Goal: Information Seeking & Learning: Learn about a topic

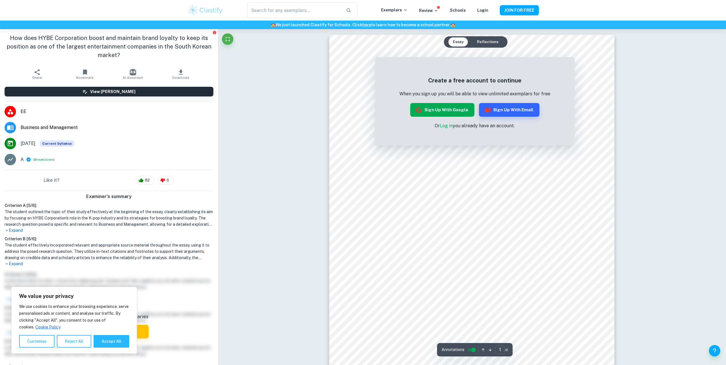
click at [453, 109] on button "Sign up with Google" at bounding box center [442, 110] width 64 height 14
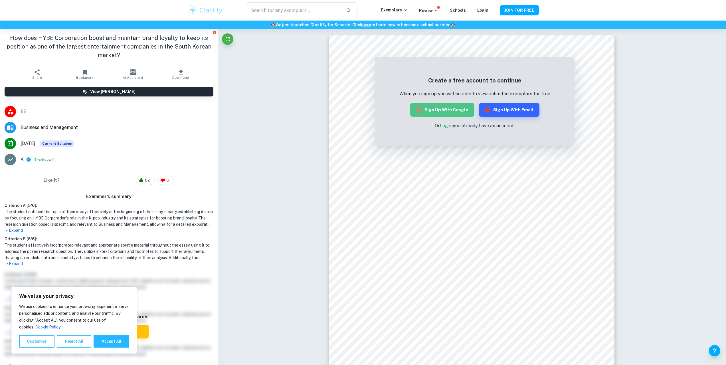
click at [451, 107] on button "Sign up with Google" at bounding box center [442, 110] width 64 height 14
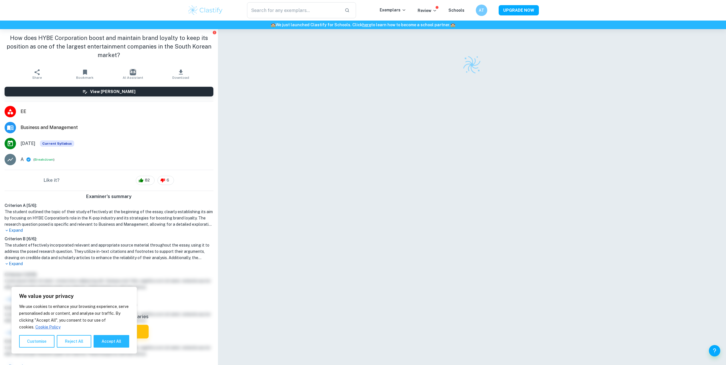
scroll to position [29, 0]
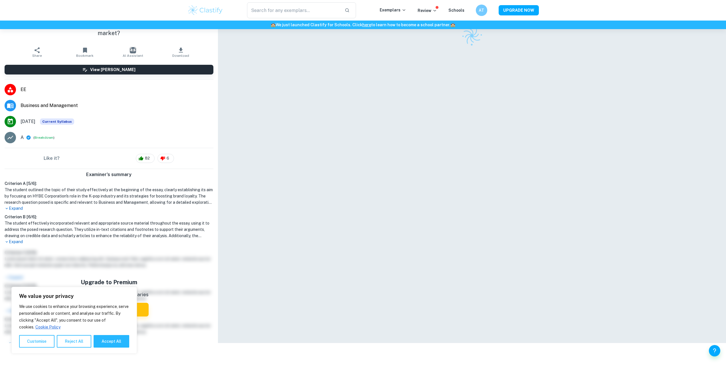
click at [69, 349] on div "We value your privacy We use cookies to enhance your browsing experience, serve…" at bounding box center [73, 320] width 125 height 67
click at [76, 344] on button "Reject All" at bounding box center [74, 341] width 35 height 13
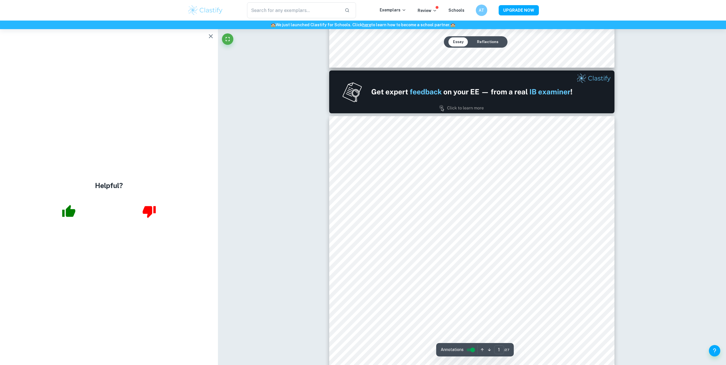
scroll to position [228, 0]
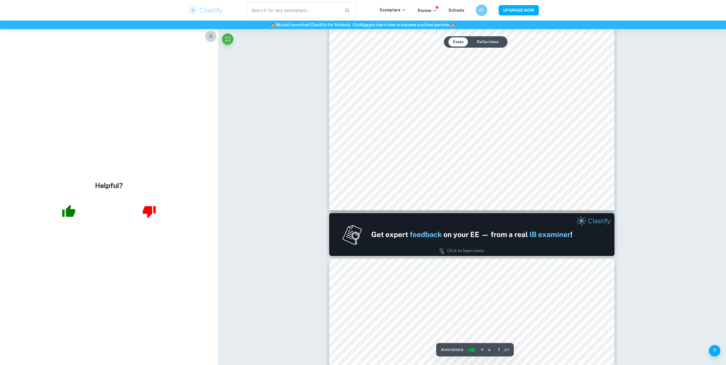
click at [213, 37] on icon "button" at bounding box center [210, 36] width 7 height 7
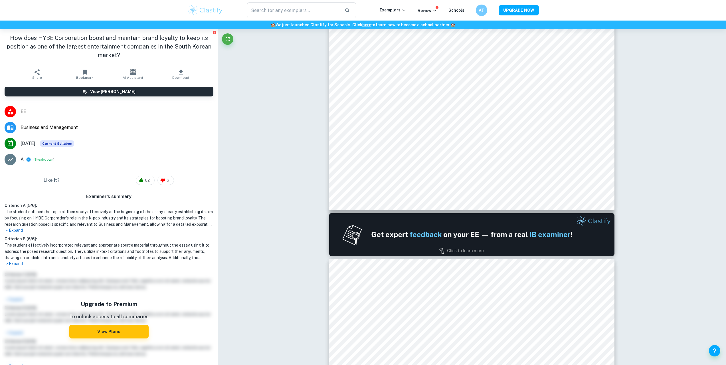
click at [116, 55] on h1 "How does HYBE Corporation boost and maintain brand loyalty to keep its position…" at bounding box center [109, 47] width 209 height 26
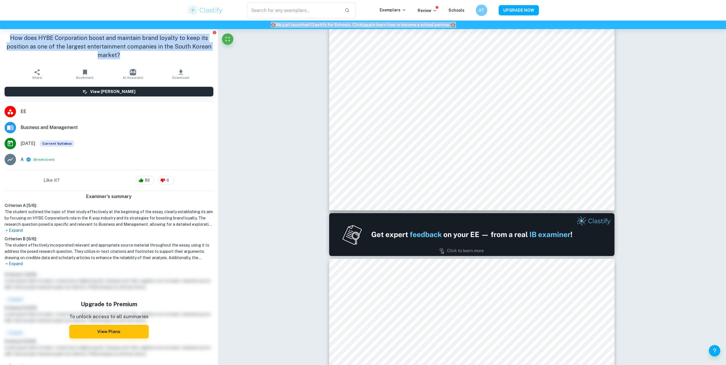
drag, startPoint x: 117, startPoint y: 55, endPoint x: 21, endPoint y: 25, distance: 100.0
copy div "🏫 We just launched Clastify for Schools. Click here to learn how to become a sc…"
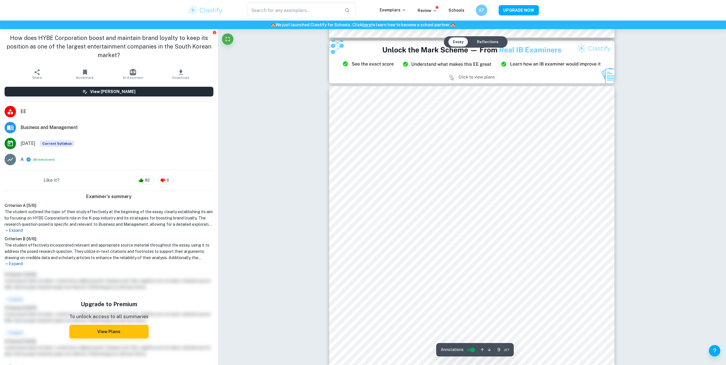
scroll to position [3393, 0]
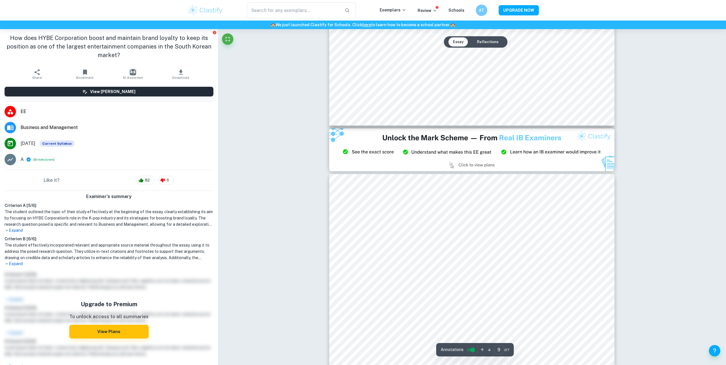
type input "8"
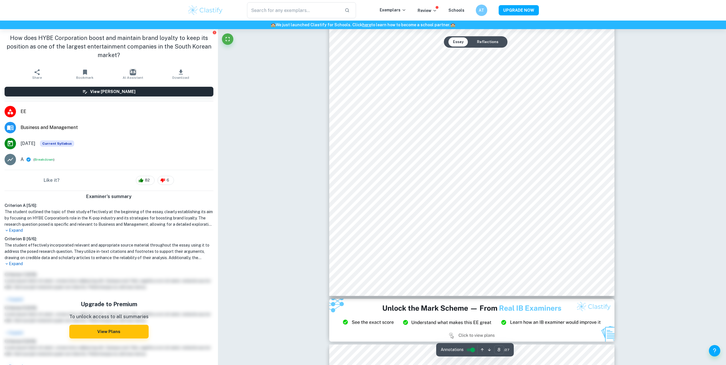
scroll to position [2937, 0]
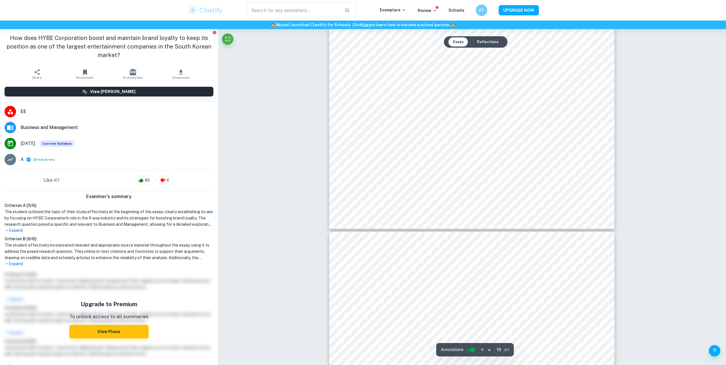
scroll to position [7357, 0]
